Goal: Transaction & Acquisition: Purchase product/service

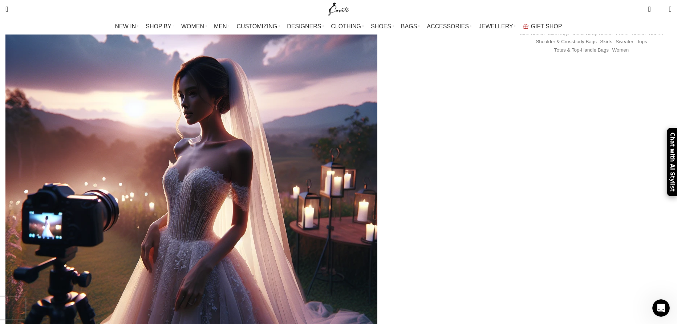
scroll to position [42, 0]
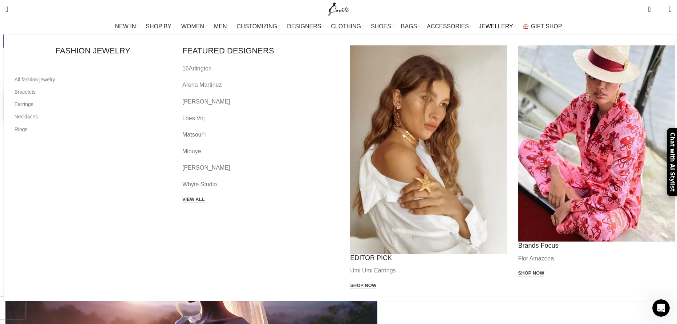
click at [132, 106] on link "Earrings" at bounding box center [93, 104] width 157 height 12
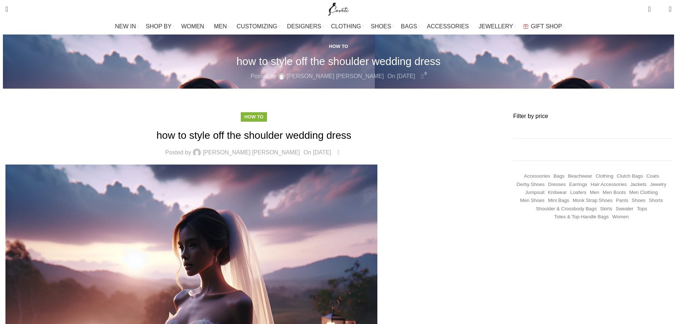
scroll to position [42, 0]
